Goal: Transaction & Acquisition: Purchase product/service

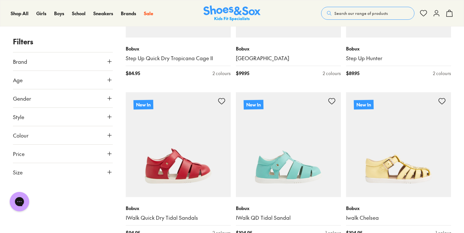
scroll to position [1561, 0]
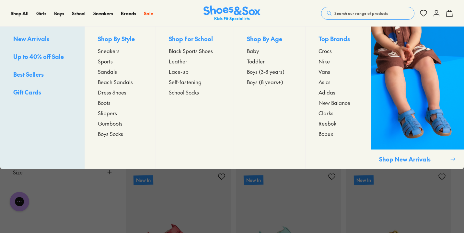
click at [256, 62] on span "Toddler" at bounding box center [256, 61] width 18 height 8
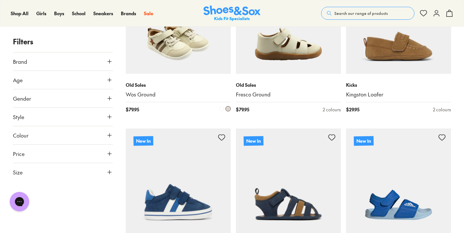
scroll to position [1619, 0]
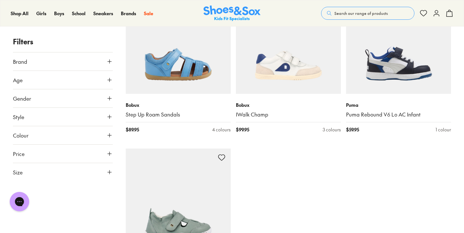
scroll to position [3374, 0]
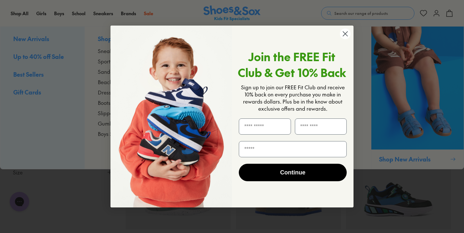
click at [254, 50] on form "Join the FREE Fit Club & Get 10% Back Sign up to join our FREE Fit Club and rec…" at bounding box center [232, 117] width 243 height 182
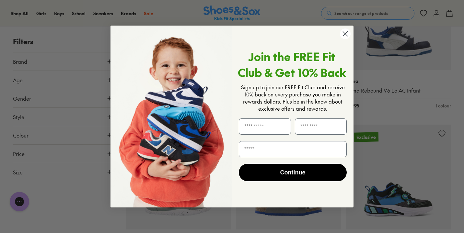
click at [344, 37] on circle "Close dialog" at bounding box center [345, 34] width 11 height 11
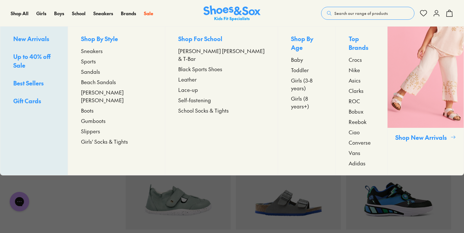
click at [291, 56] on span "Baby" at bounding box center [297, 60] width 12 height 8
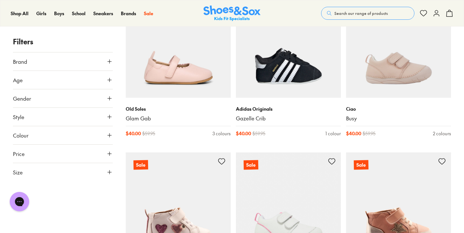
scroll to position [1570, 0]
